Goal: Task Accomplishment & Management: Use online tool/utility

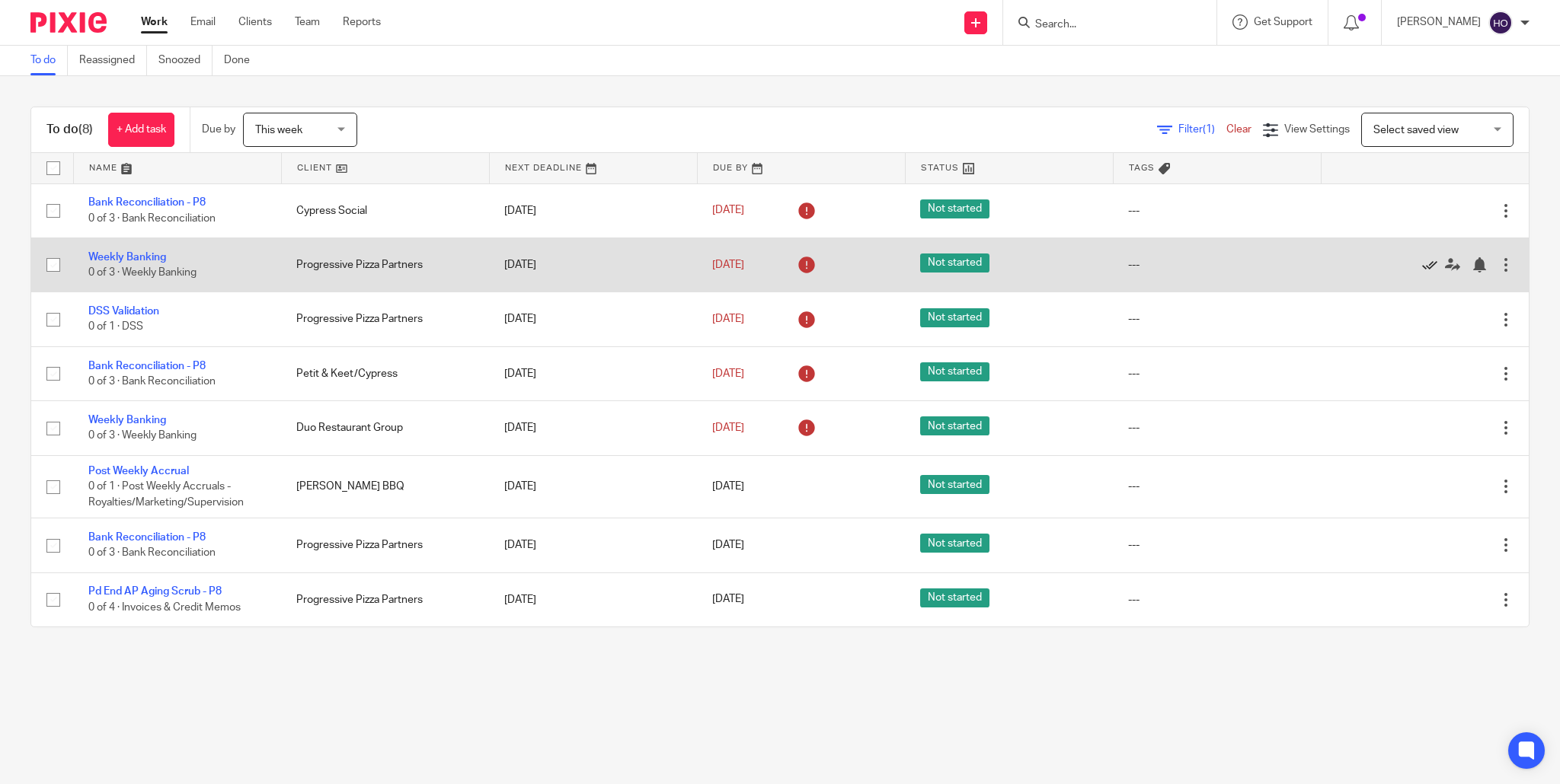
click at [1429, 266] on icon at bounding box center [1428, 264] width 15 height 15
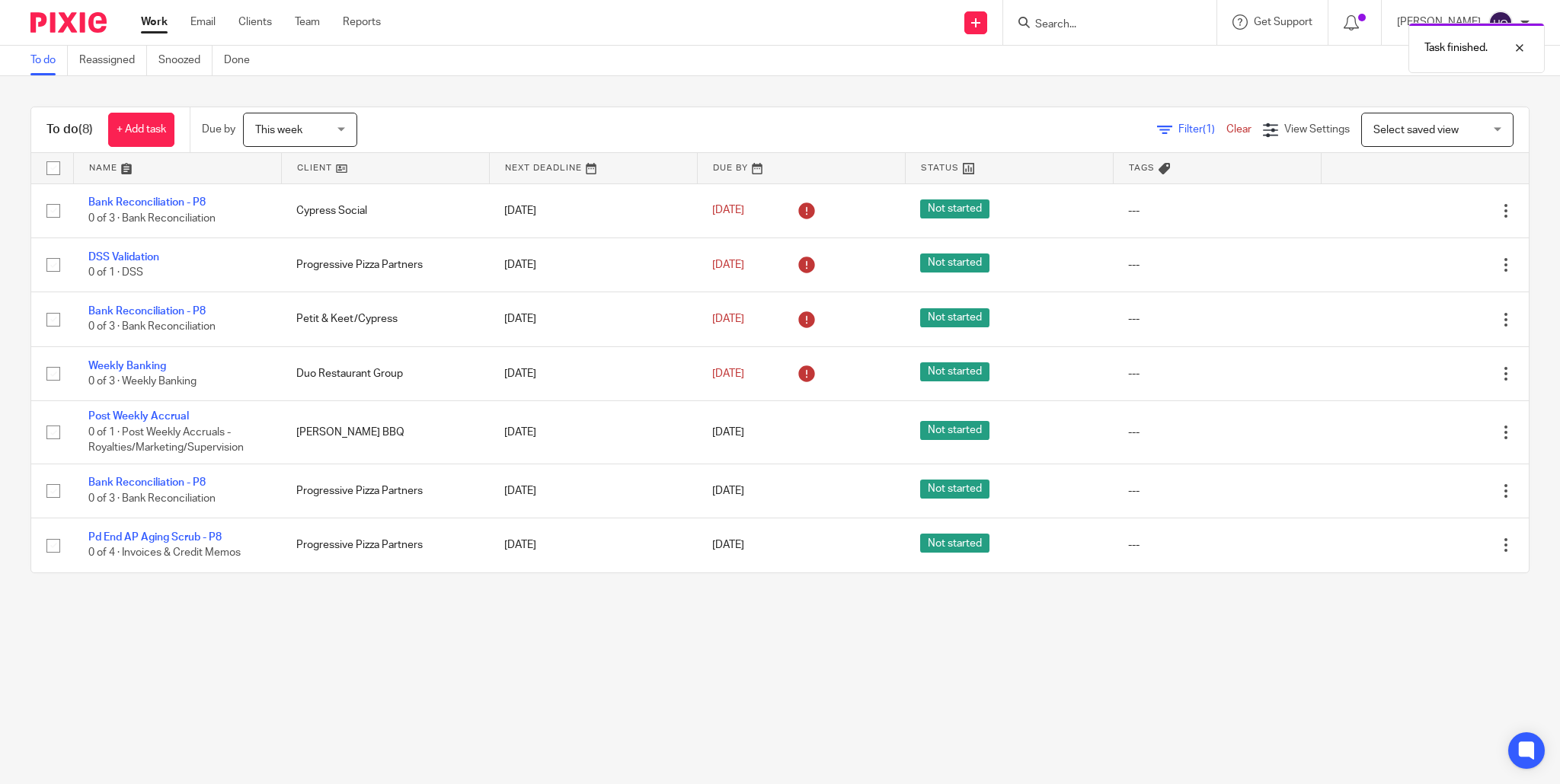
click at [1429, 266] on icon at bounding box center [1428, 264] width 15 height 15
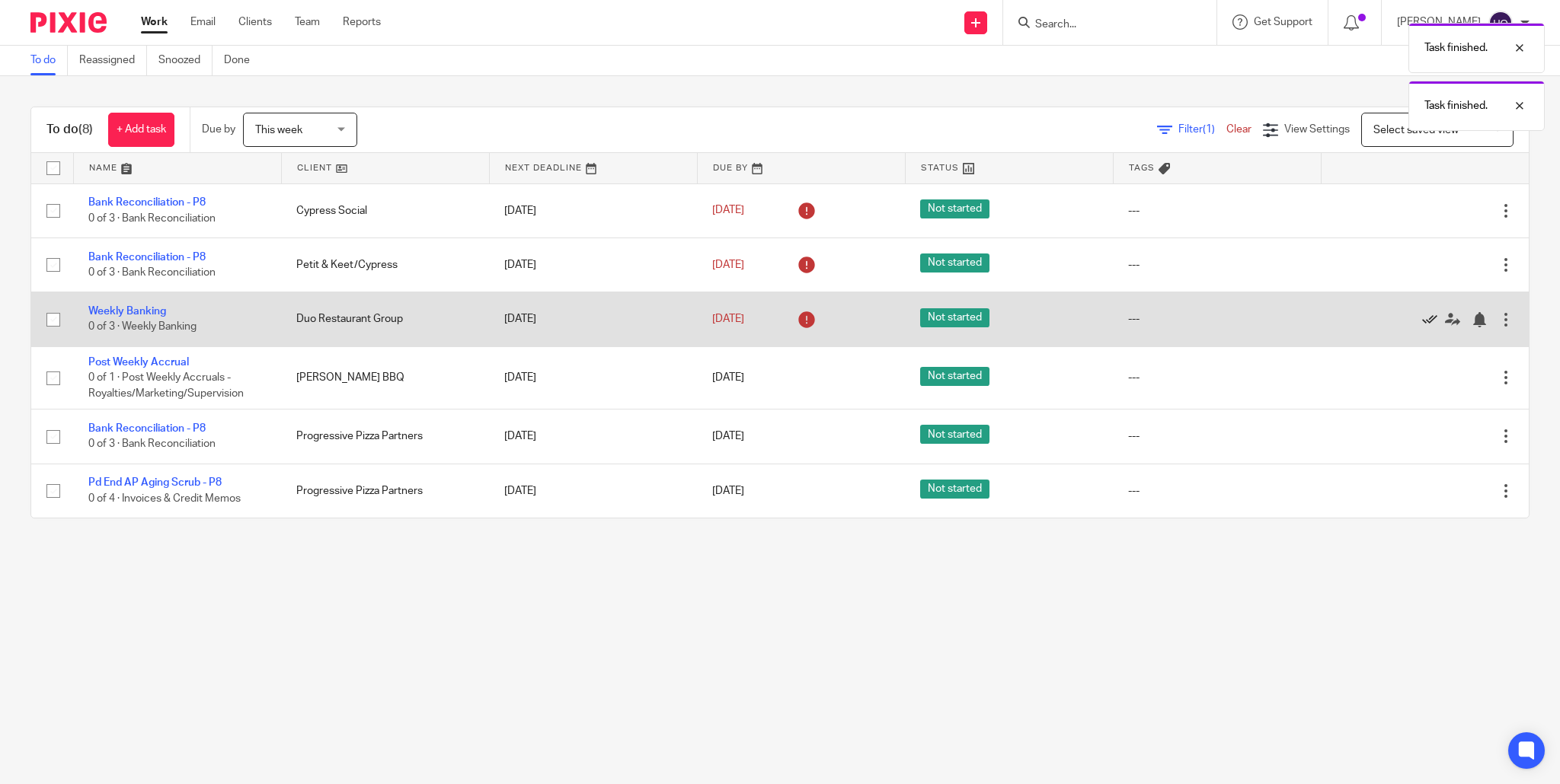
click at [1430, 317] on icon at bounding box center [1428, 319] width 15 height 15
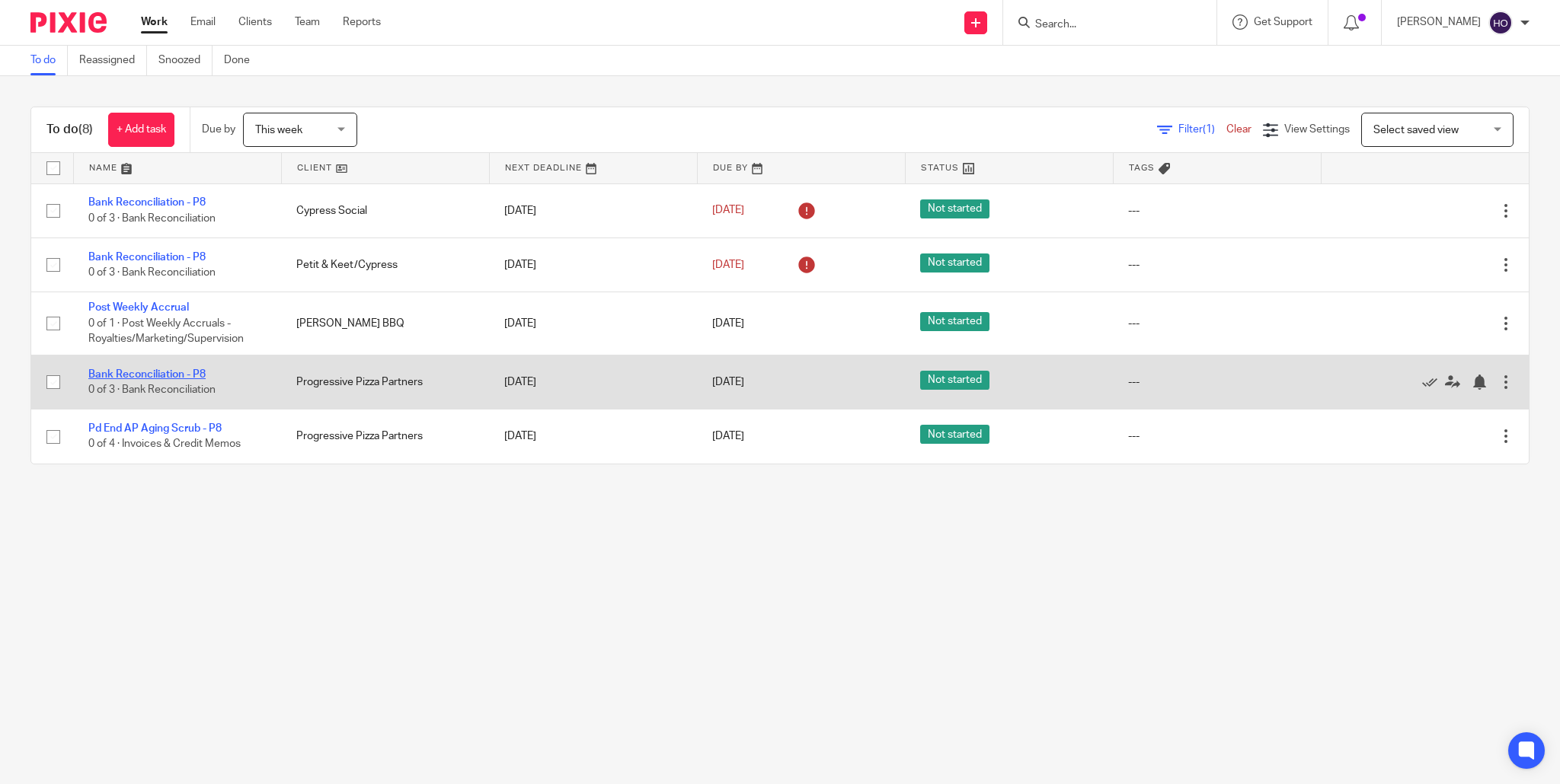
click at [142, 376] on link "Bank Reconciliation - P8" at bounding box center [147, 374] width 117 height 11
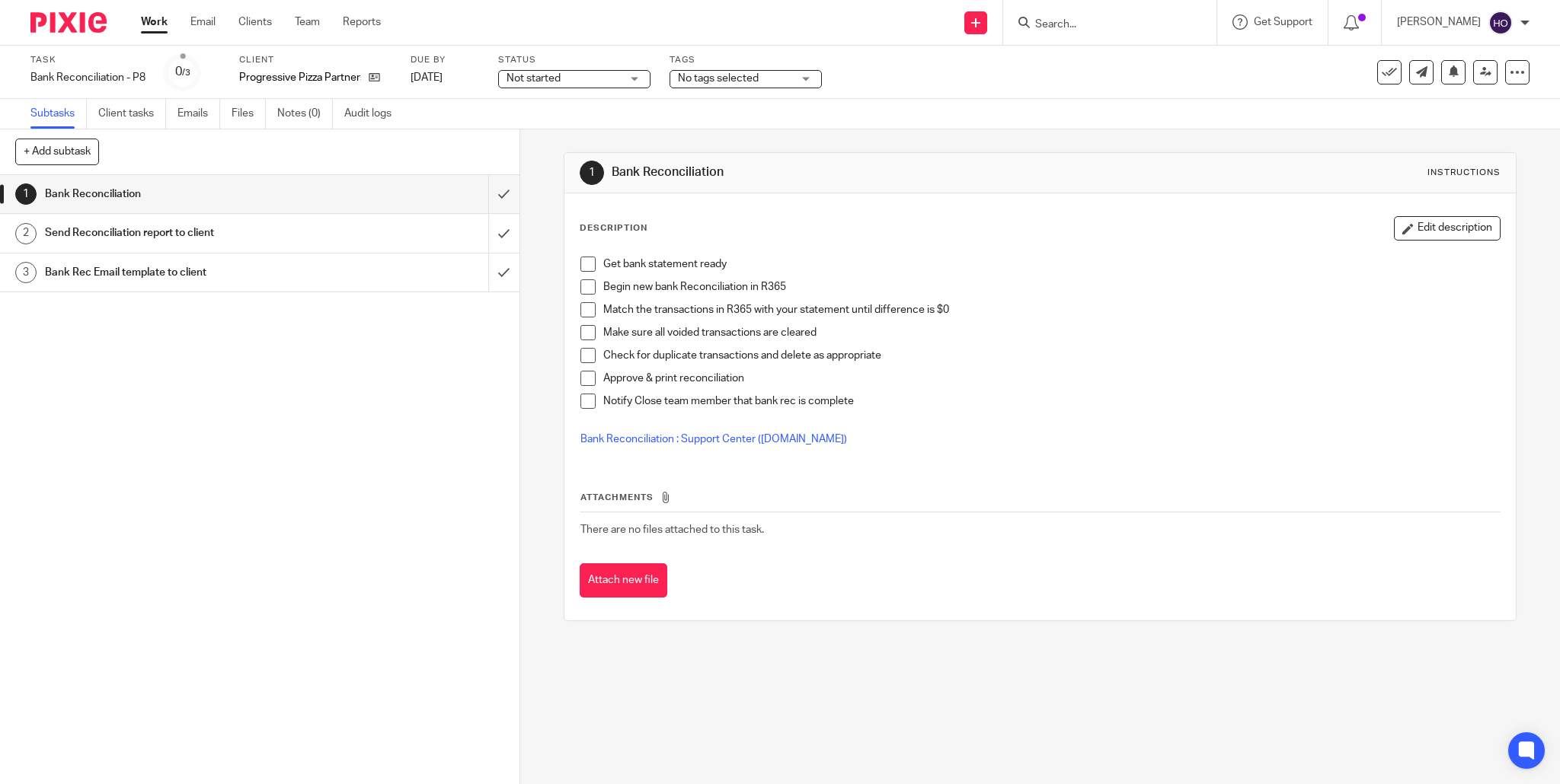
click at [621, 79] on span "Not started" at bounding box center [563, 79] width 114 height 16
click at [603, 131] on li "In progress" at bounding box center [575, 134] width 151 height 31
click at [809, 76] on div "No tags selected" at bounding box center [746, 79] width 153 height 18
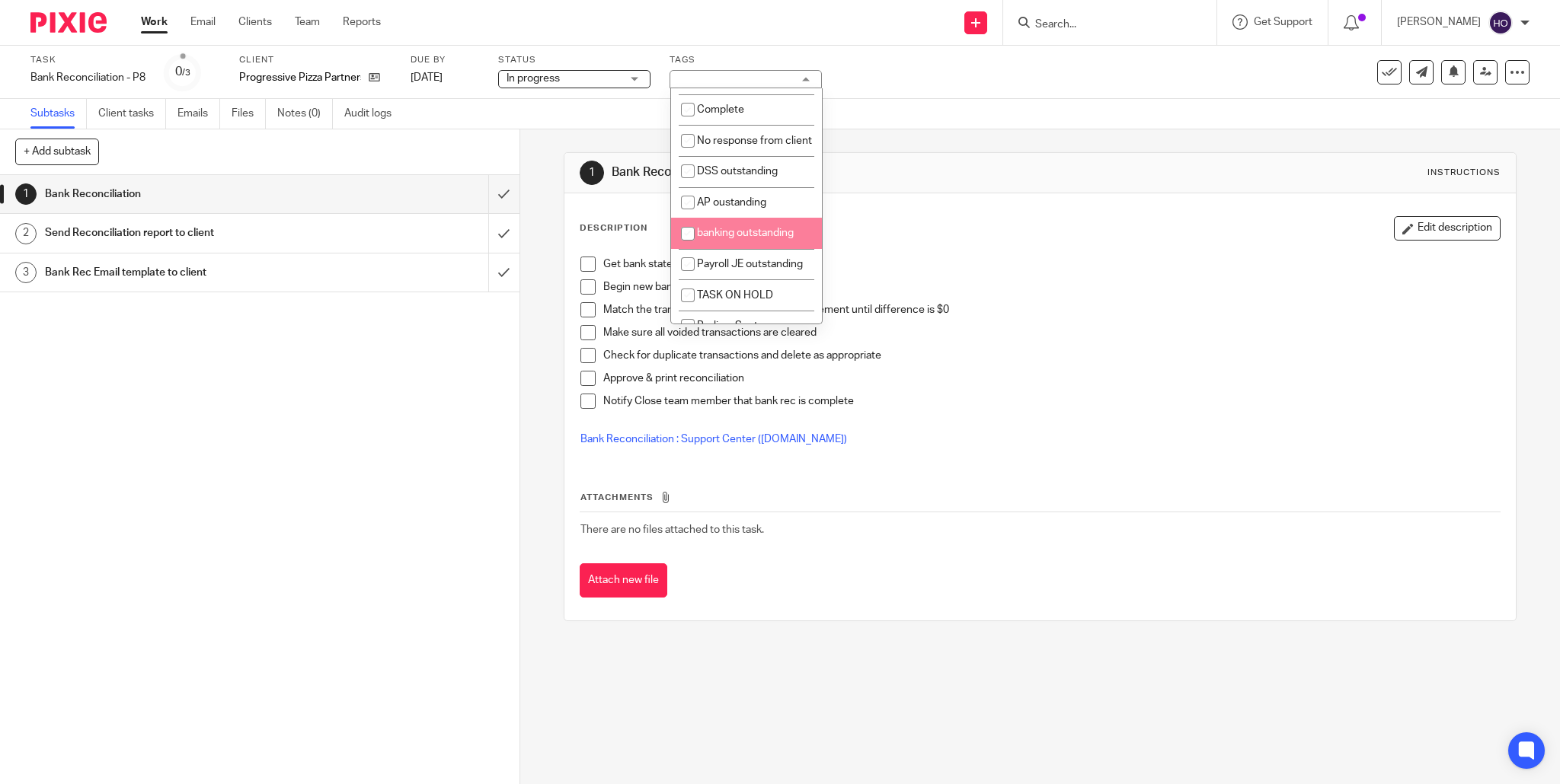
scroll to position [58, 0]
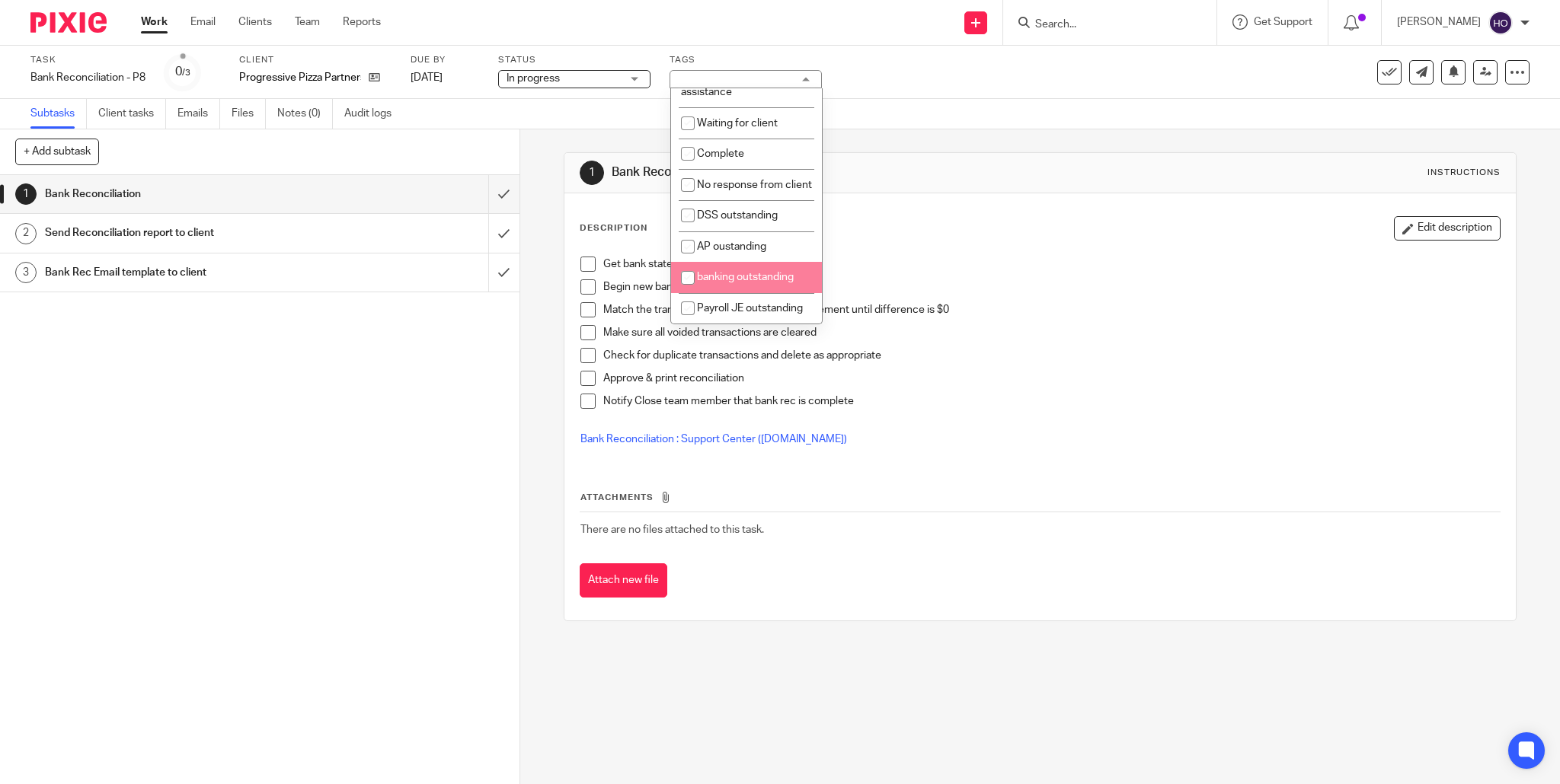
click at [688, 281] on input "checkbox" at bounding box center [687, 277] width 29 height 29
checkbox input "true"
click at [686, 219] on input "checkbox" at bounding box center [687, 214] width 29 height 29
checkbox input "true"
click at [429, 400] on div "1 Bank Reconciliation 2 Send Reconciliation report to client 3 Bank Rec Email t…" at bounding box center [260, 479] width 519 height 608
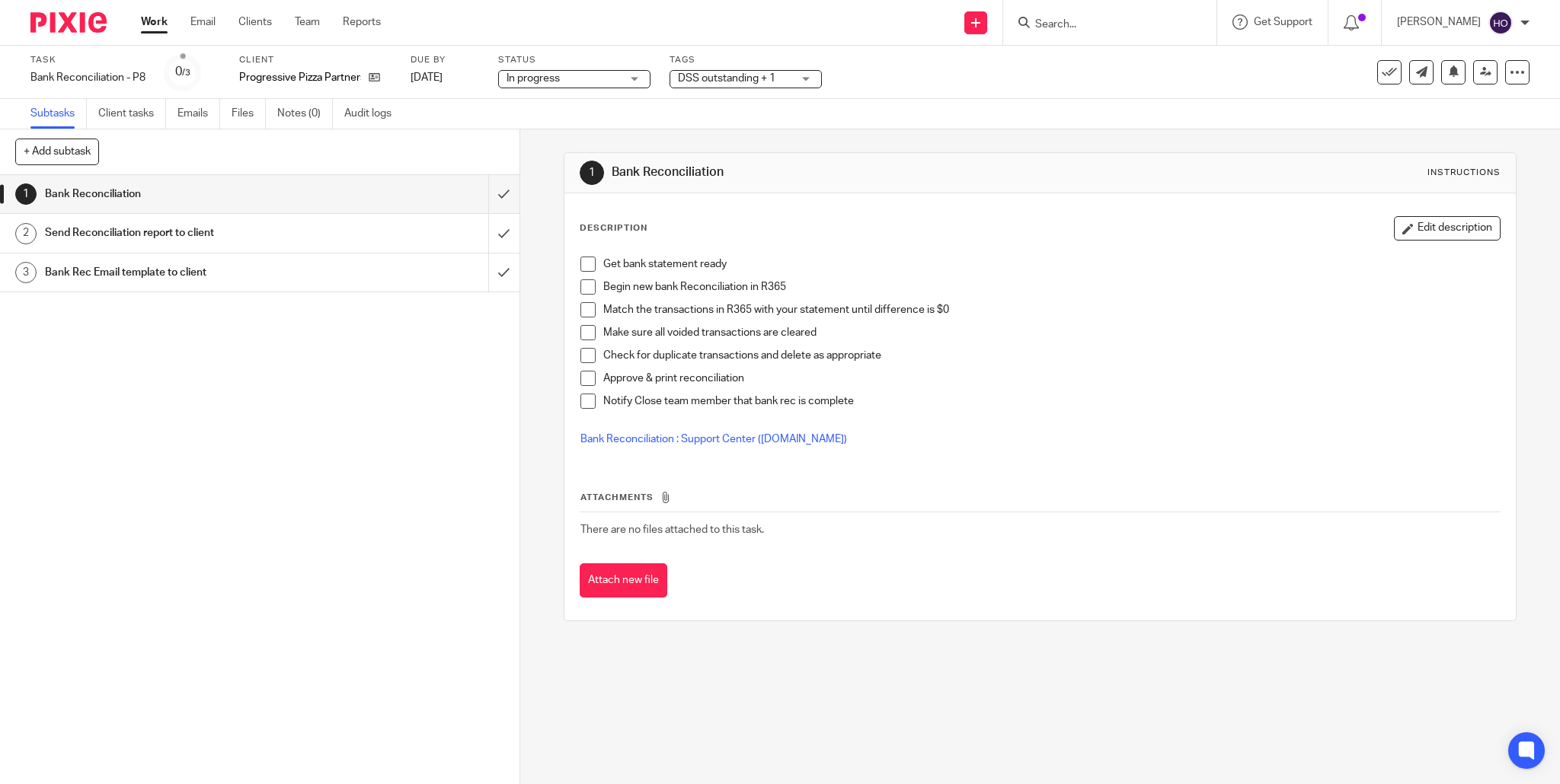
click at [154, 22] on link "Work" at bounding box center [154, 21] width 27 height 15
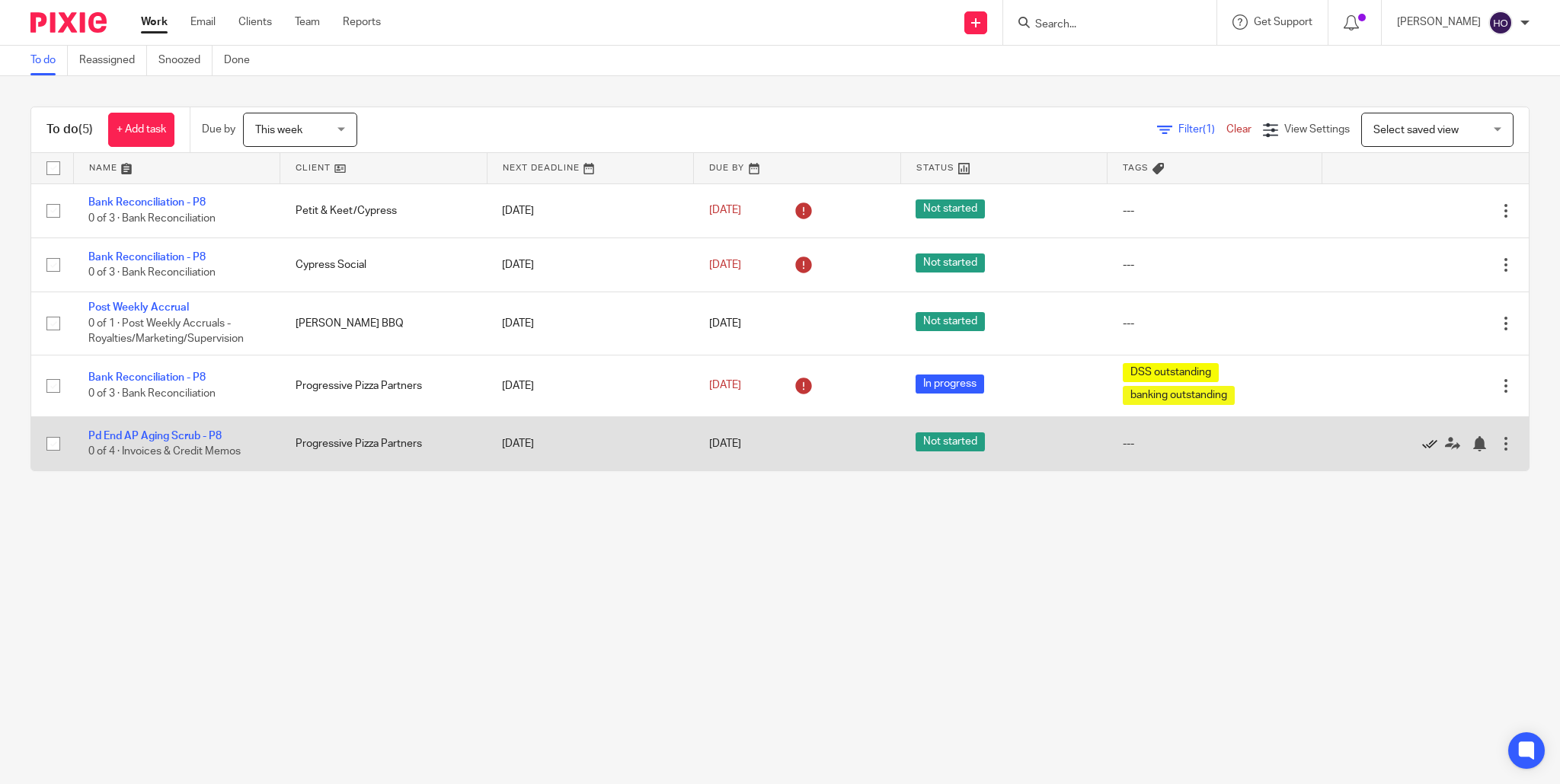
click at [1430, 445] on icon at bounding box center [1428, 443] width 15 height 15
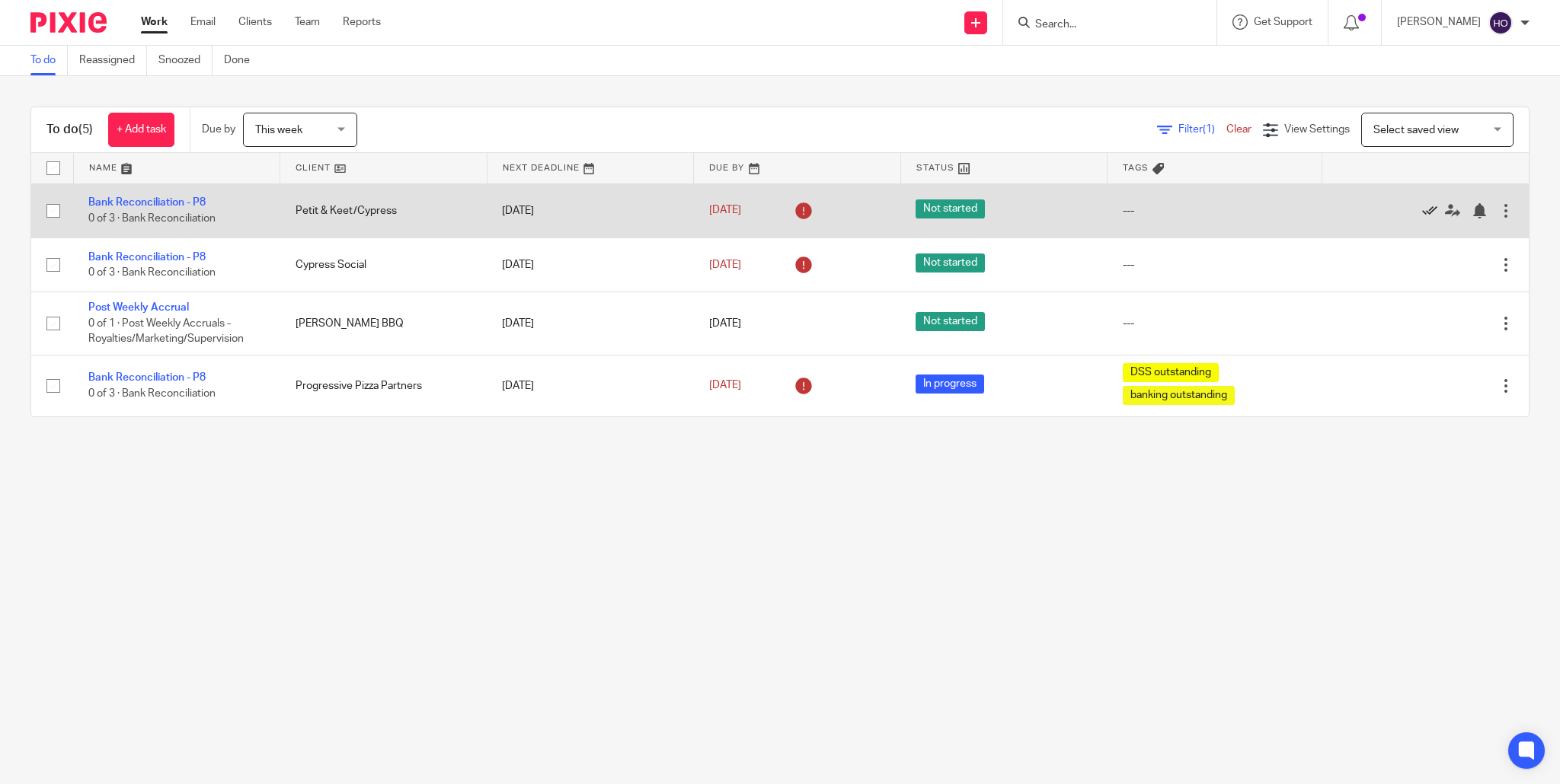
click at [1428, 210] on icon at bounding box center [1428, 210] width 15 height 15
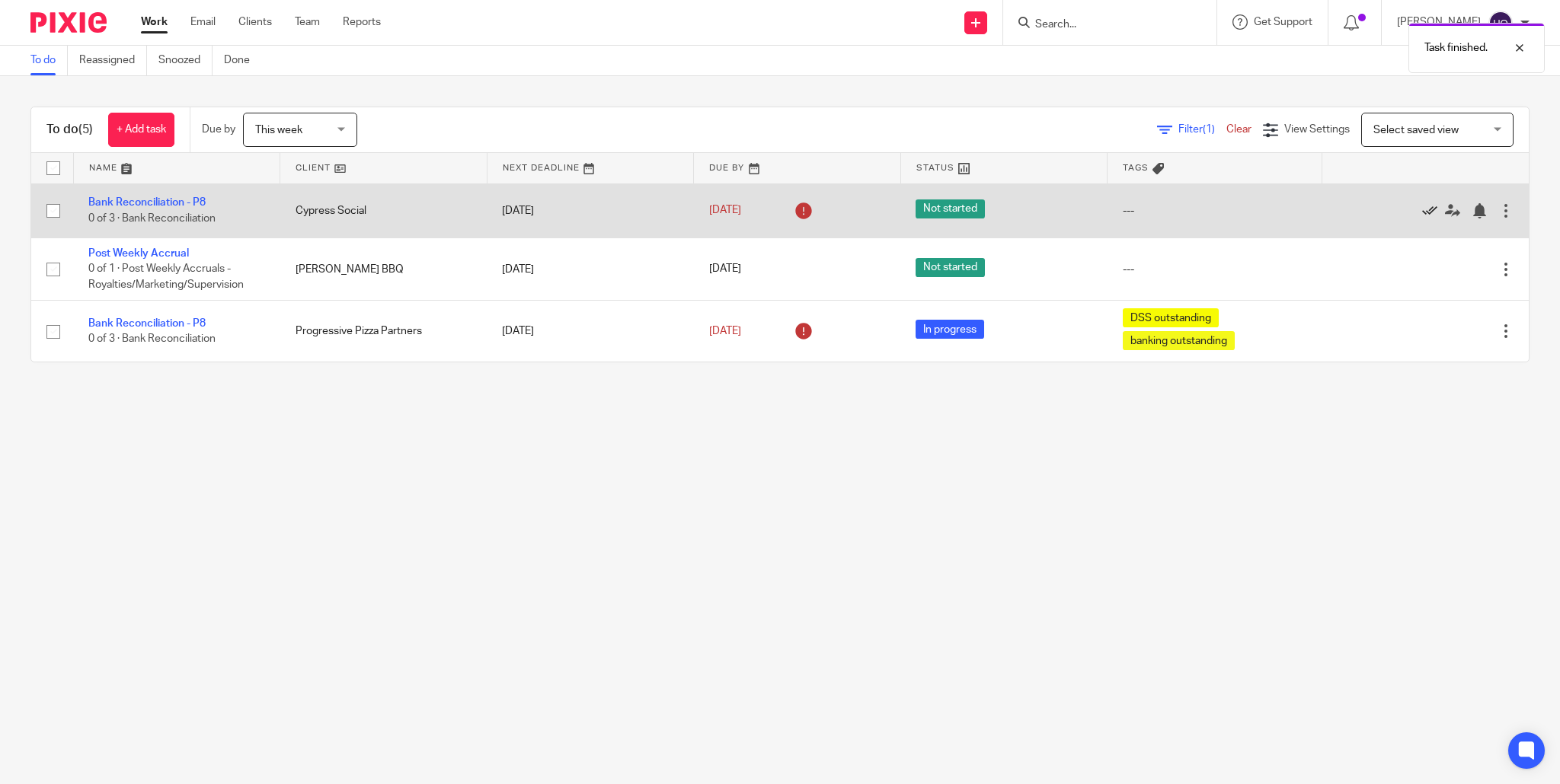
click at [1429, 208] on icon at bounding box center [1428, 210] width 15 height 15
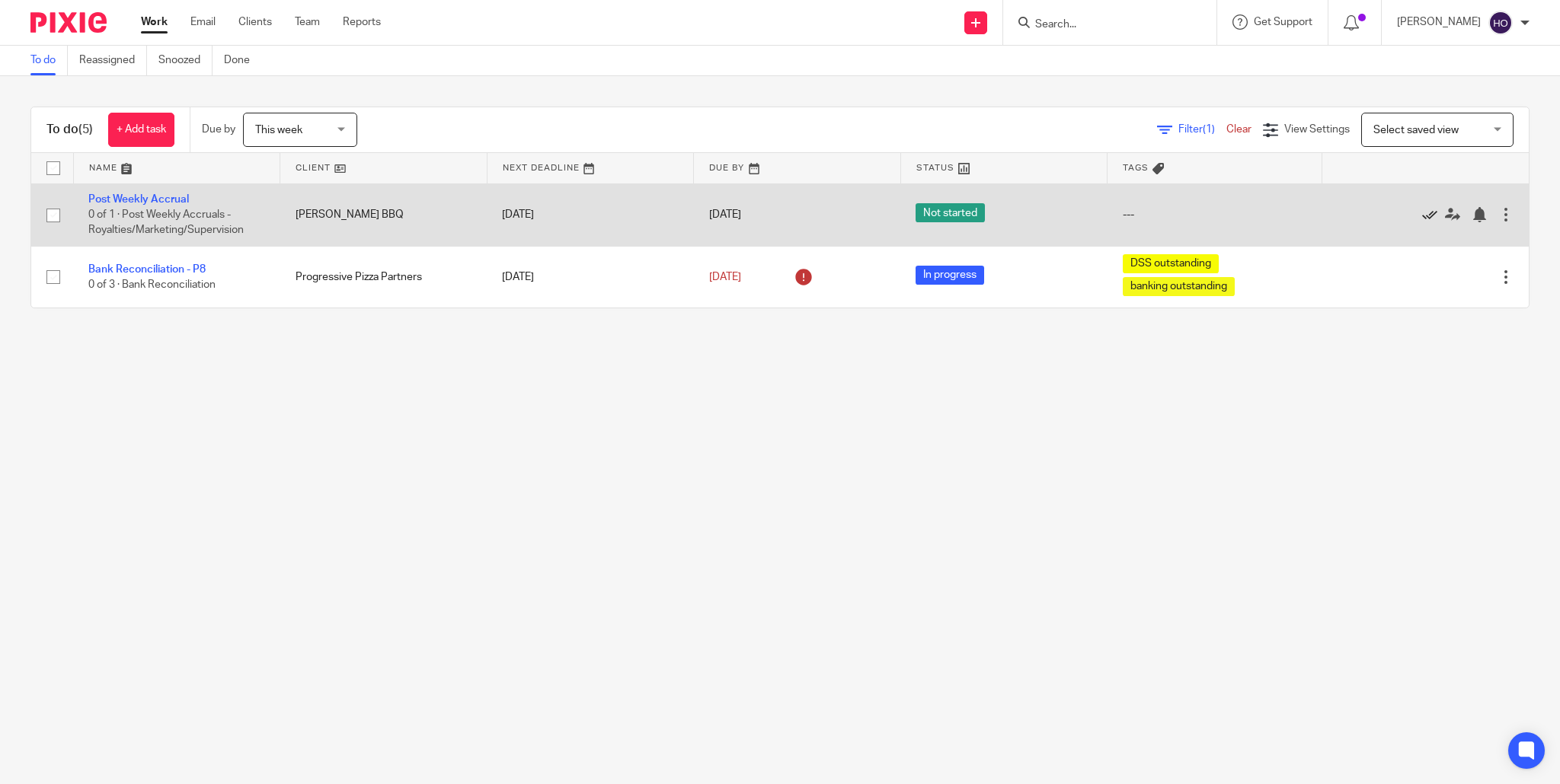
click at [1428, 214] on icon at bounding box center [1428, 214] width 15 height 15
